Goal: Information Seeking & Learning: Find specific fact

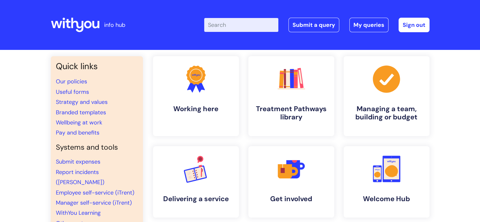
click at [247, 28] on input "Enter your search term here..." at bounding box center [241, 25] width 74 height 14
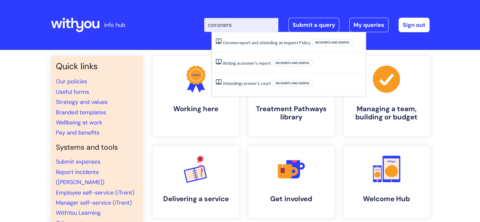
type input "coroners r"
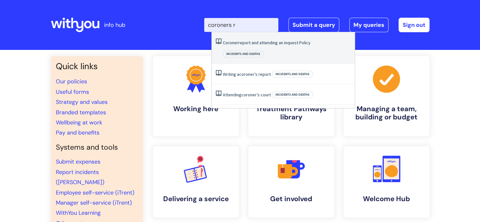
click at [239, 42] on link "Coroner report and attending an inquest Policy" at bounding box center [267, 43] width 88 height 6
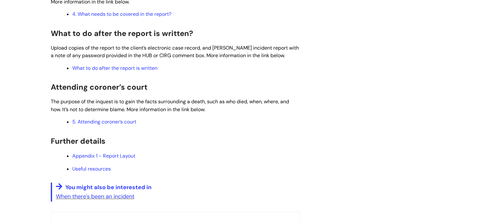
scroll to position [544, 0]
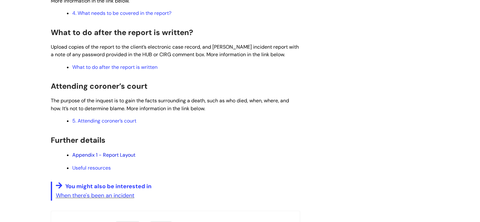
click at [122, 156] on link "Appendix 1 - Report Layout" at bounding box center [103, 155] width 63 height 7
